Goal: Use online tool/utility: Utilize a website feature to perform a specific function

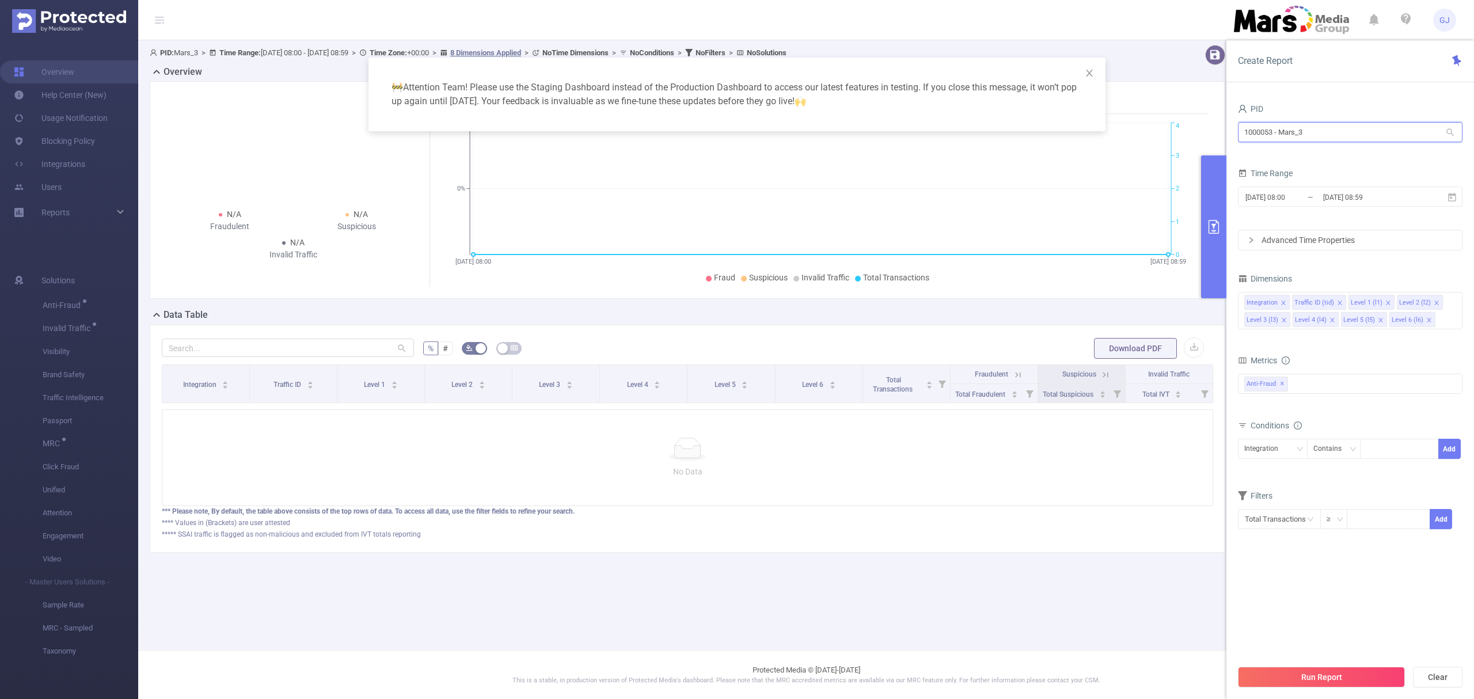
click at [1350, 127] on input "1000053 - Mars_3" at bounding box center [1350, 132] width 225 height 20
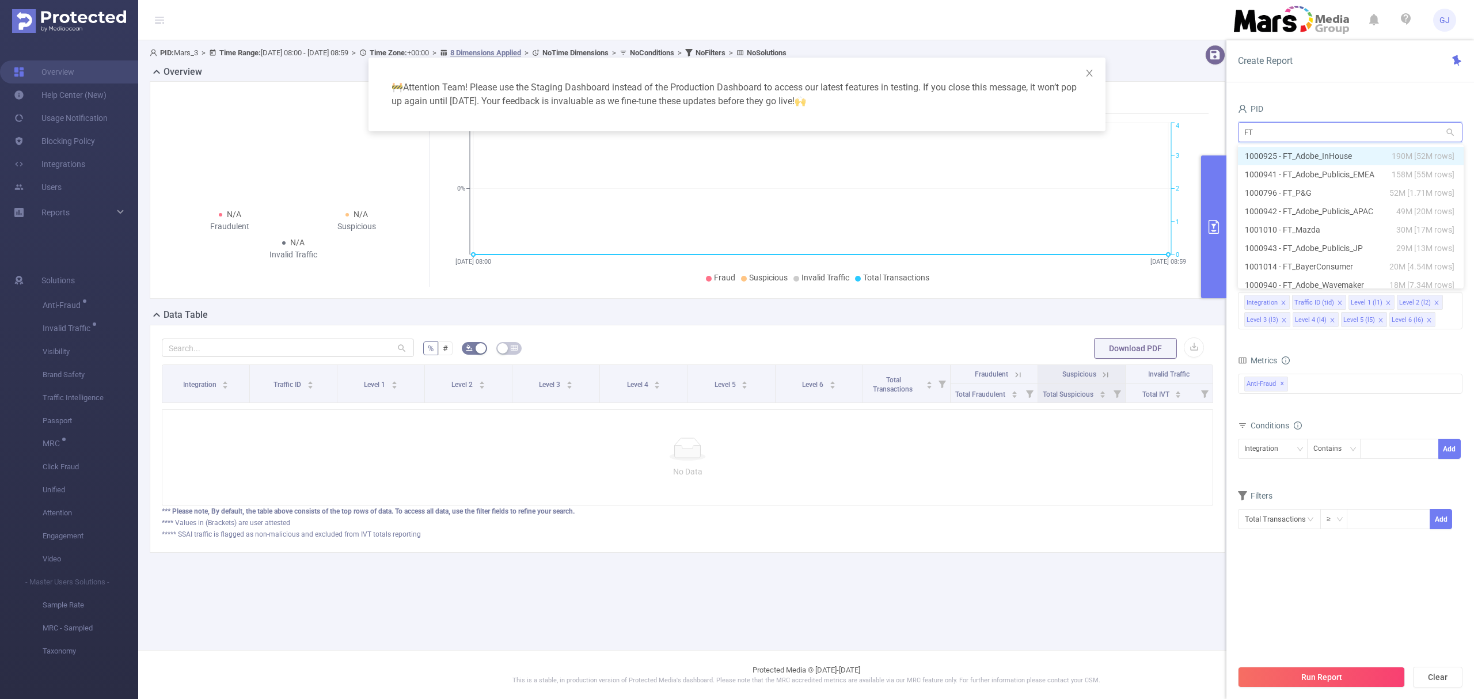
type input "FT_"
click at [1371, 147] on li "1000925 - FT_Adobe_InHouse 190M [52M rows]" at bounding box center [1351, 156] width 226 height 18
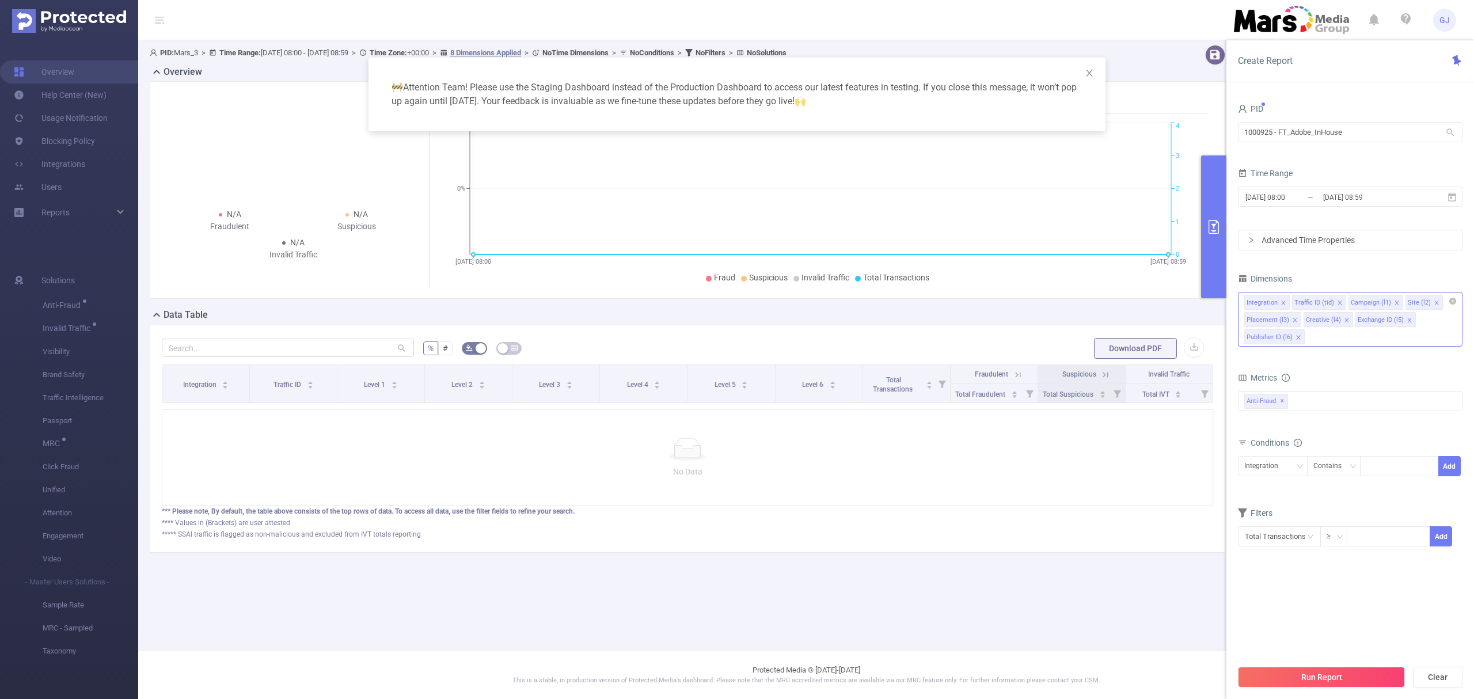
click at [1300, 340] on icon "icon: close" at bounding box center [1299, 338] width 6 height 6
click at [1346, 321] on icon "icon: close" at bounding box center [1347, 320] width 6 height 6
click at [1356, 321] on icon "icon: close" at bounding box center [1358, 320] width 6 height 6
click at [1295, 323] on icon "icon: close" at bounding box center [1295, 320] width 6 height 6
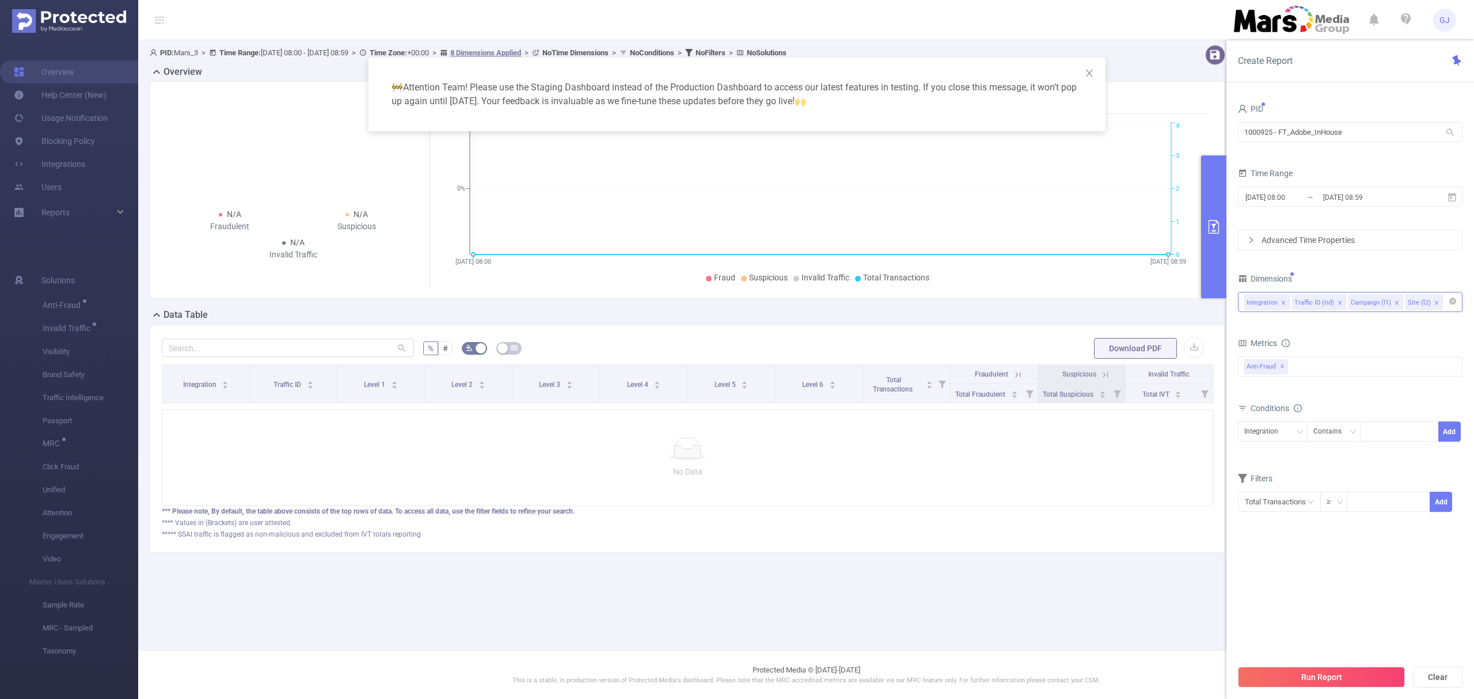
click at [1436, 304] on icon "icon: close" at bounding box center [1437, 303] width 6 height 6
drag, startPoint x: 1397, startPoint y: 305, endPoint x: 1345, endPoint y: 347, distance: 66.4
click at [1396, 305] on icon "icon: close" at bounding box center [1397, 303] width 6 height 6
click at [1327, 371] on div "Anti-Fraud ✕" at bounding box center [1350, 366] width 225 height 20
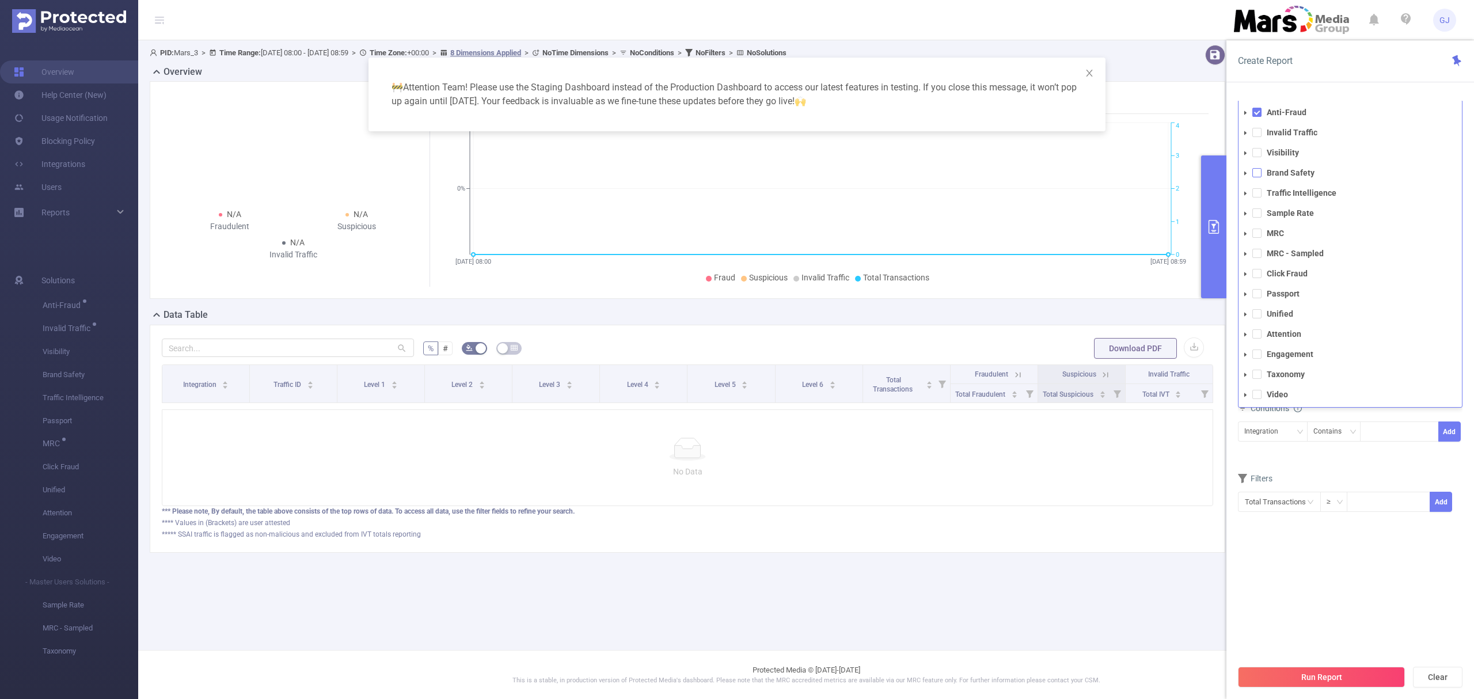
click at [1259, 174] on span at bounding box center [1256, 172] width 9 height 9
click at [1256, 113] on span at bounding box center [1256, 112] width 9 height 9
click at [1330, 677] on button "Run Report" at bounding box center [1321, 677] width 167 height 21
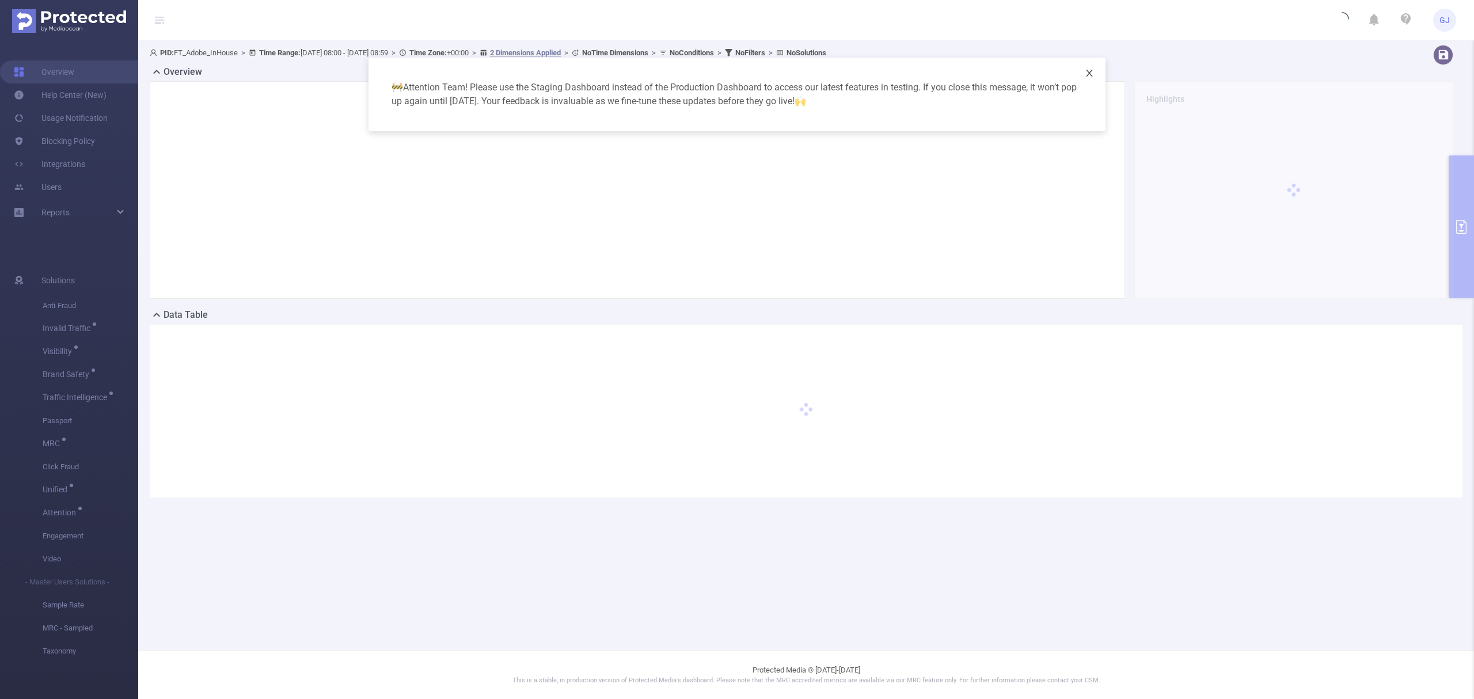
click at [1093, 70] on icon "icon: close" at bounding box center [1089, 73] width 9 height 9
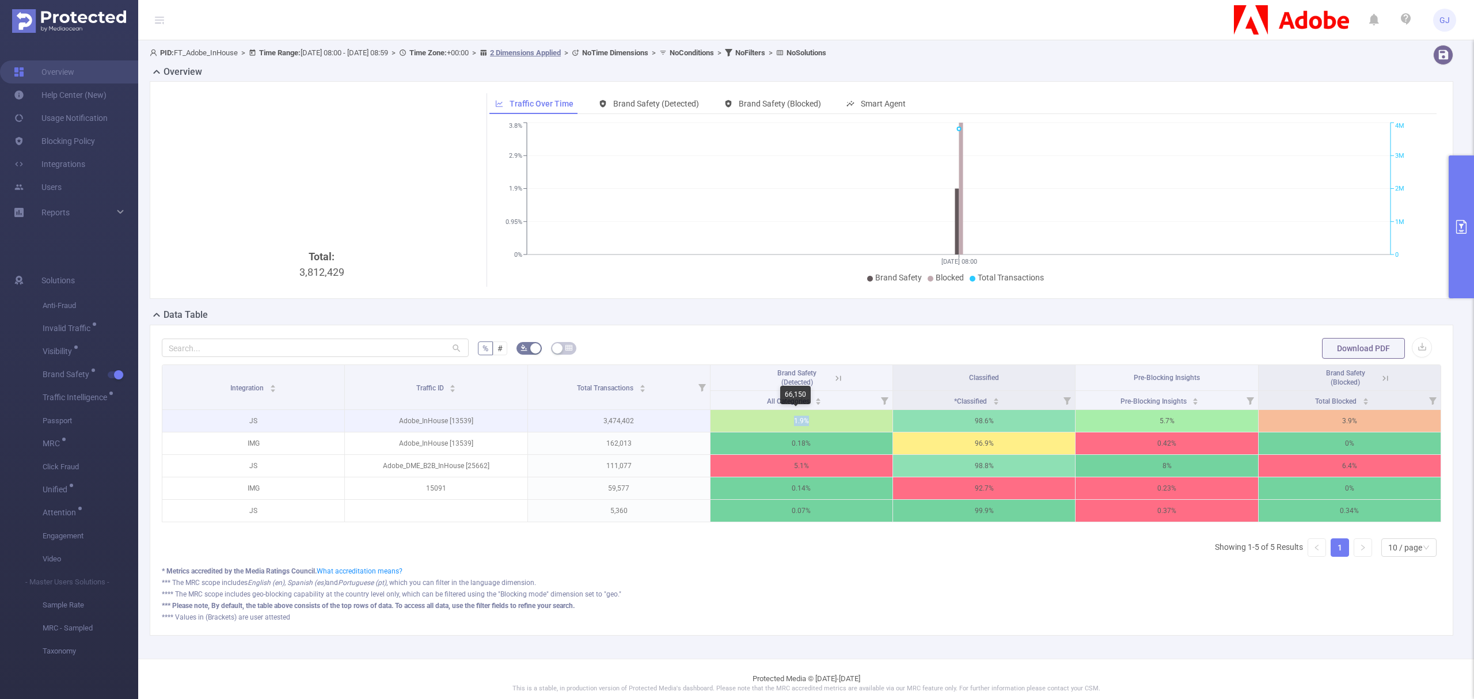
drag, startPoint x: 788, startPoint y: 424, endPoint x: 807, endPoint y: 431, distance: 19.9
click at [809, 426] on p "1.9%" at bounding box center [802, 421] width 182 height 22
click at [1463, 278] on button "primary" at bounding box center [1461, 226] width 25 height 143
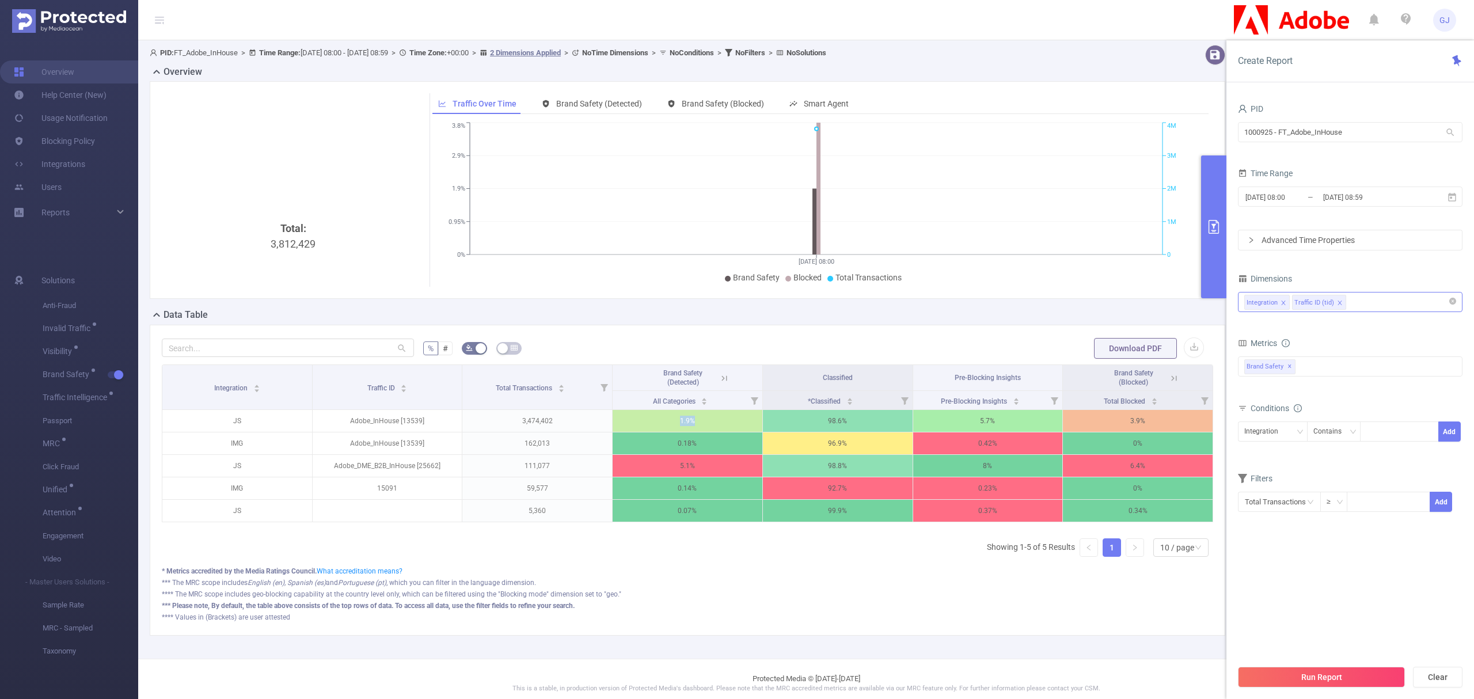
click at [1341, 306] on icon "icon: close" at bounding box center [1340, 303] width 6 height 6
click at [1382, 675] on button "Run Report" at bounding box center [1321, 677] width 167 height 21
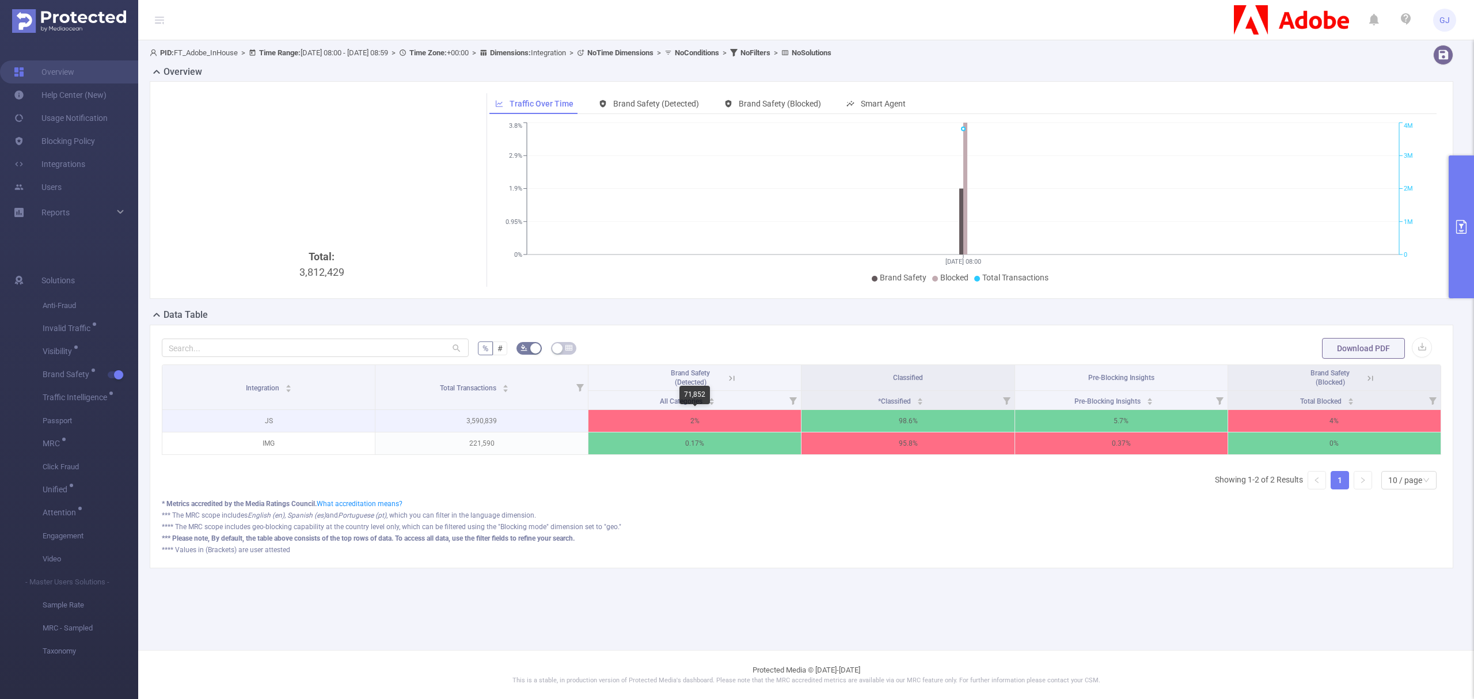
click at [693, 428] on p "2%" at bounding box center [695, 421] width 212 height 22
click at [694, 422] on p "2%" at bounding box center [695, 421] width 212 height 22
